Goal: Navigation & Orientation: Find specific page/section

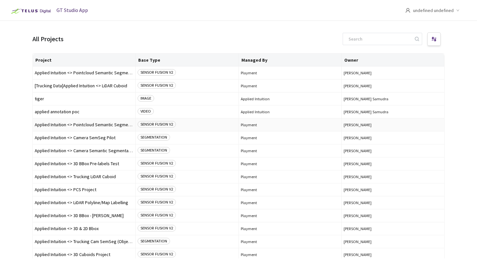
scroll to position [29, 0]
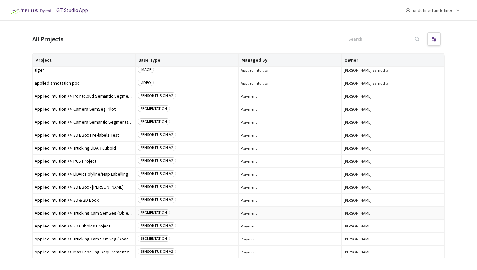
click at [118, 210] on td "Applied Intuition <> Trucking Cam SemSeg (Objects/Vehicles) Applied Intuition <…" at bounding box center [84, 213] width 103 height 13
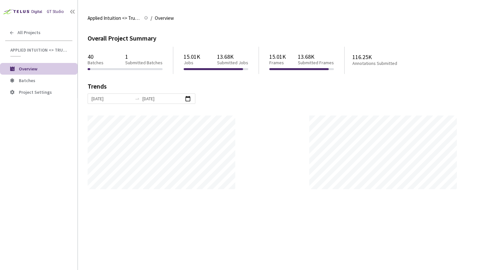
scroll to position [270, 477]
click at [53, 80] on span "Batches" at bounding box center [45, 81] width 53 height 6
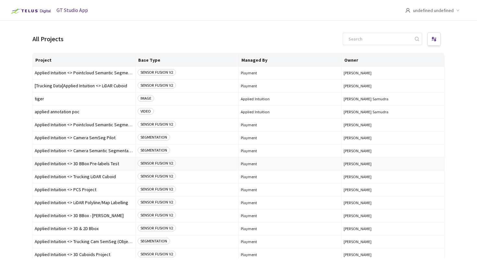
scroll to position [29, 0]
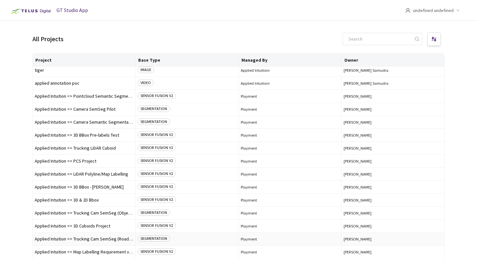
click at [99, 242] on td "Applied Intuition <> Trucking Cam SemSeg (Road Structures) Applied Intuition <>…" at bounding box center [84, 238] width 103 height 13
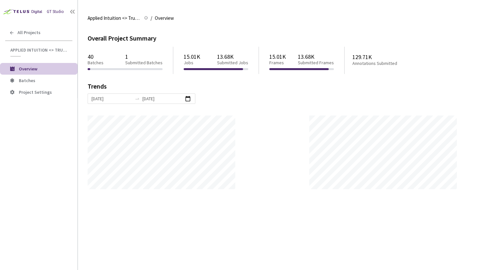
scroll to position [270, 477]
click at [51, 80] on span "Batches" at bounding box center [45, 81] width 53 height 6
